Goal: Navigation & Orientation: Understand site structure

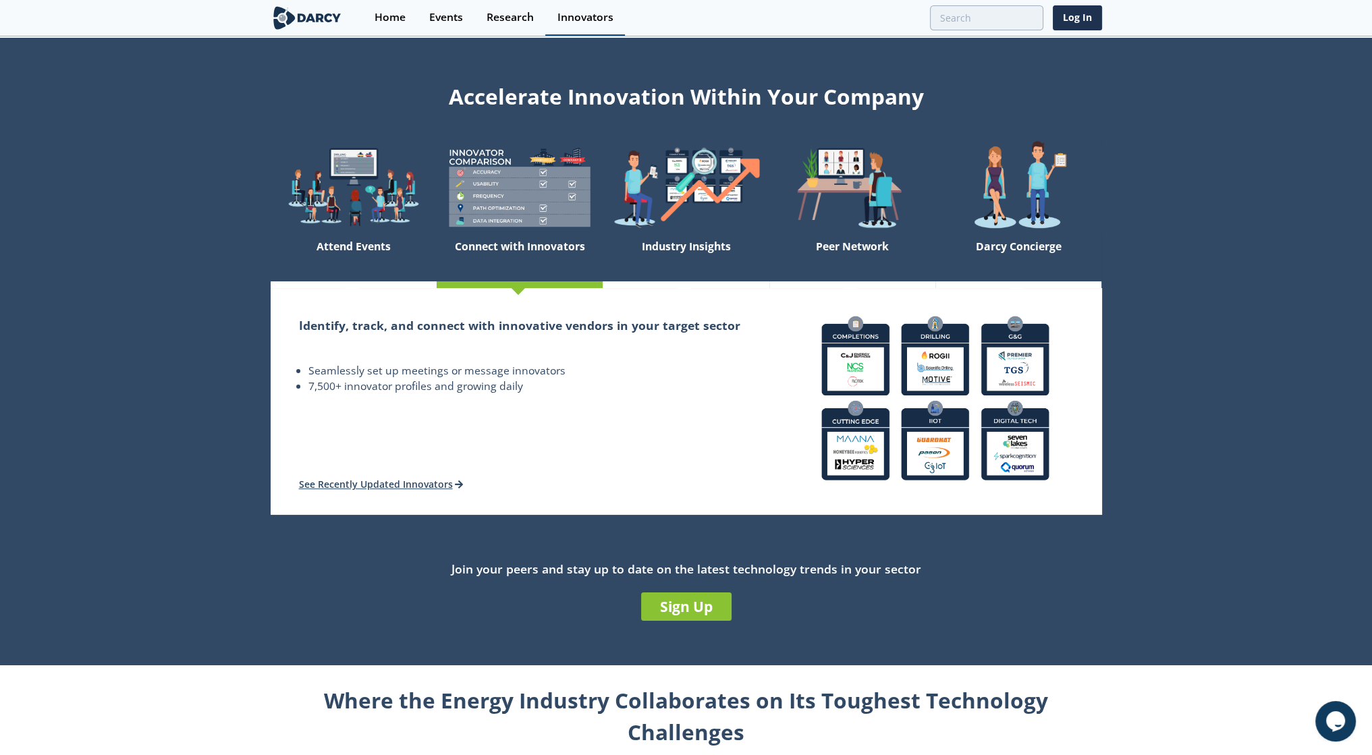
click at [569, 16] on div "Innovators" at bounding box center [585, 17] width 56 height 11
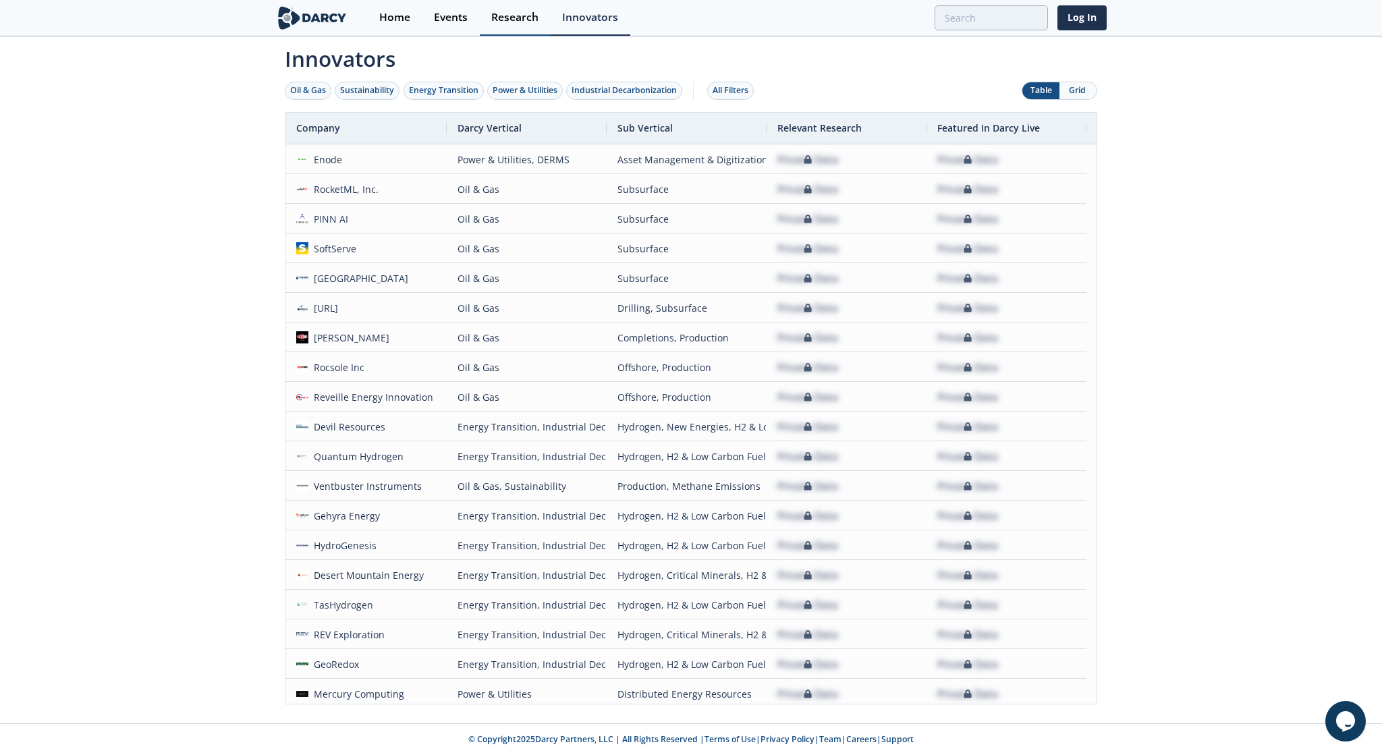
click at [502, 16] on div "Research" at bounding box center [514, 17] width 47 height 11
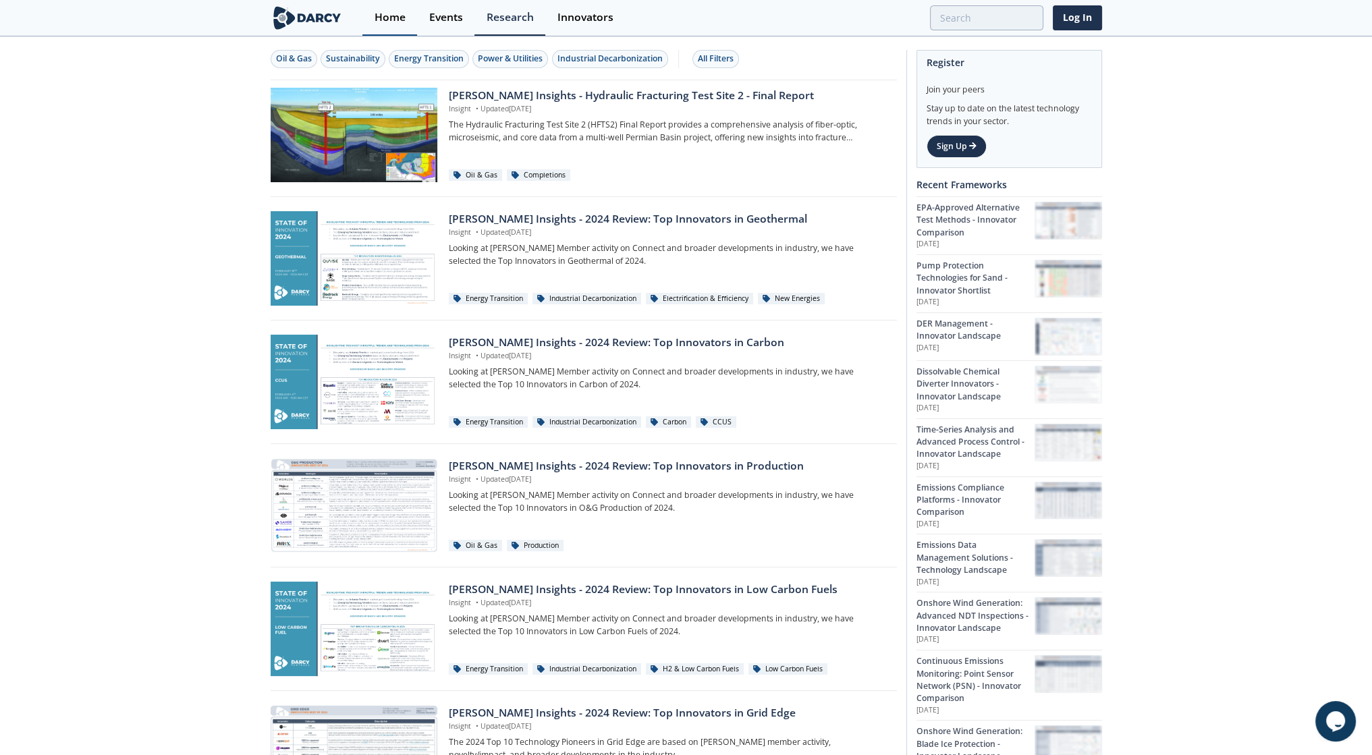
click at [383, 16] on div "Home" at bounding box center [389, 17] width 31 height 11
